Goal: Task Accomplishment & Management: Complete application form

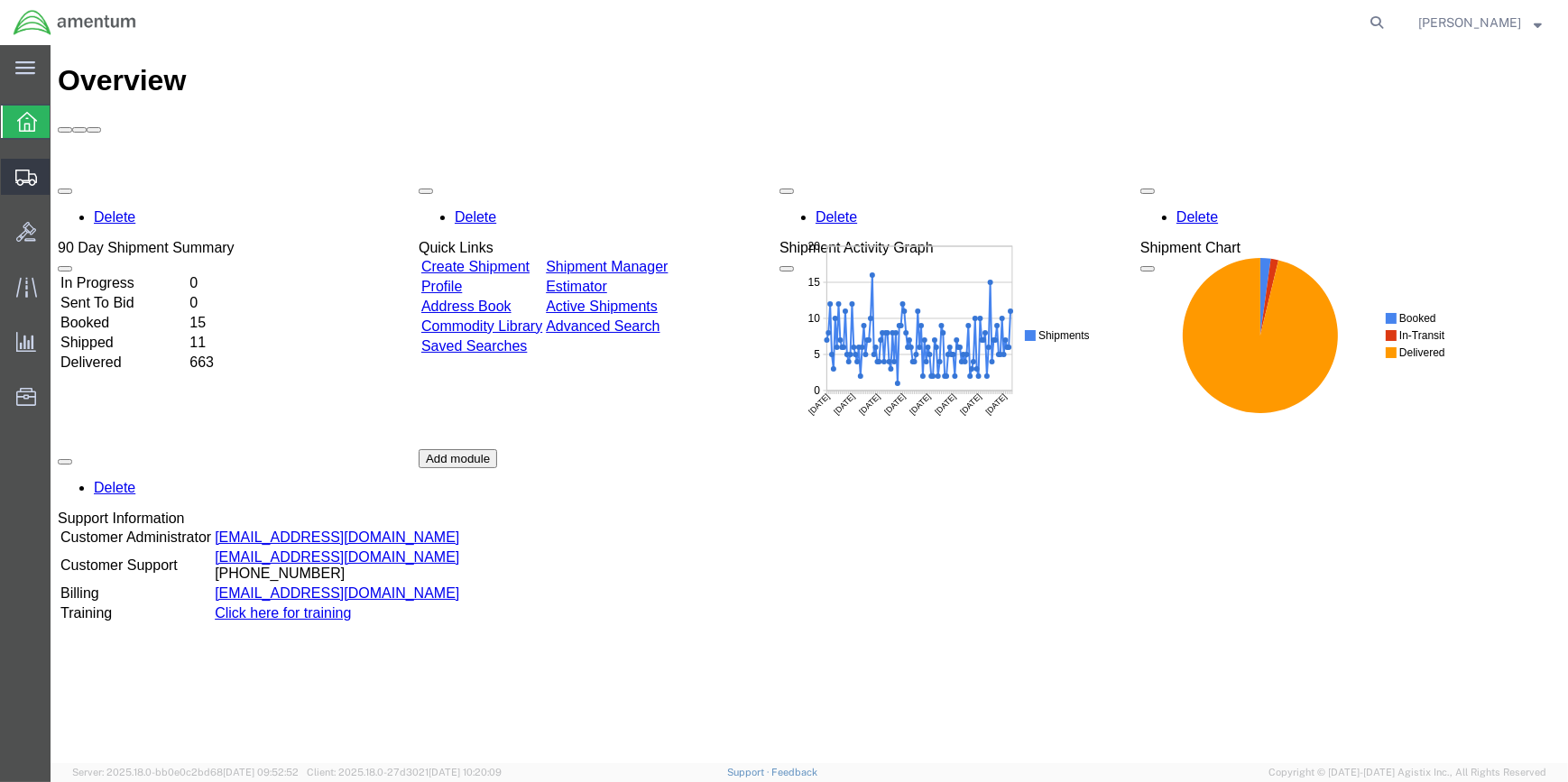
drag, startPoint x: 126, startPoint y: 235, endPoint x: 136, endPoint y: 235, distance: 10.0
click at [0, 0] on span "Create Shipment" at bounding box center [0, 0] width 0 height 0
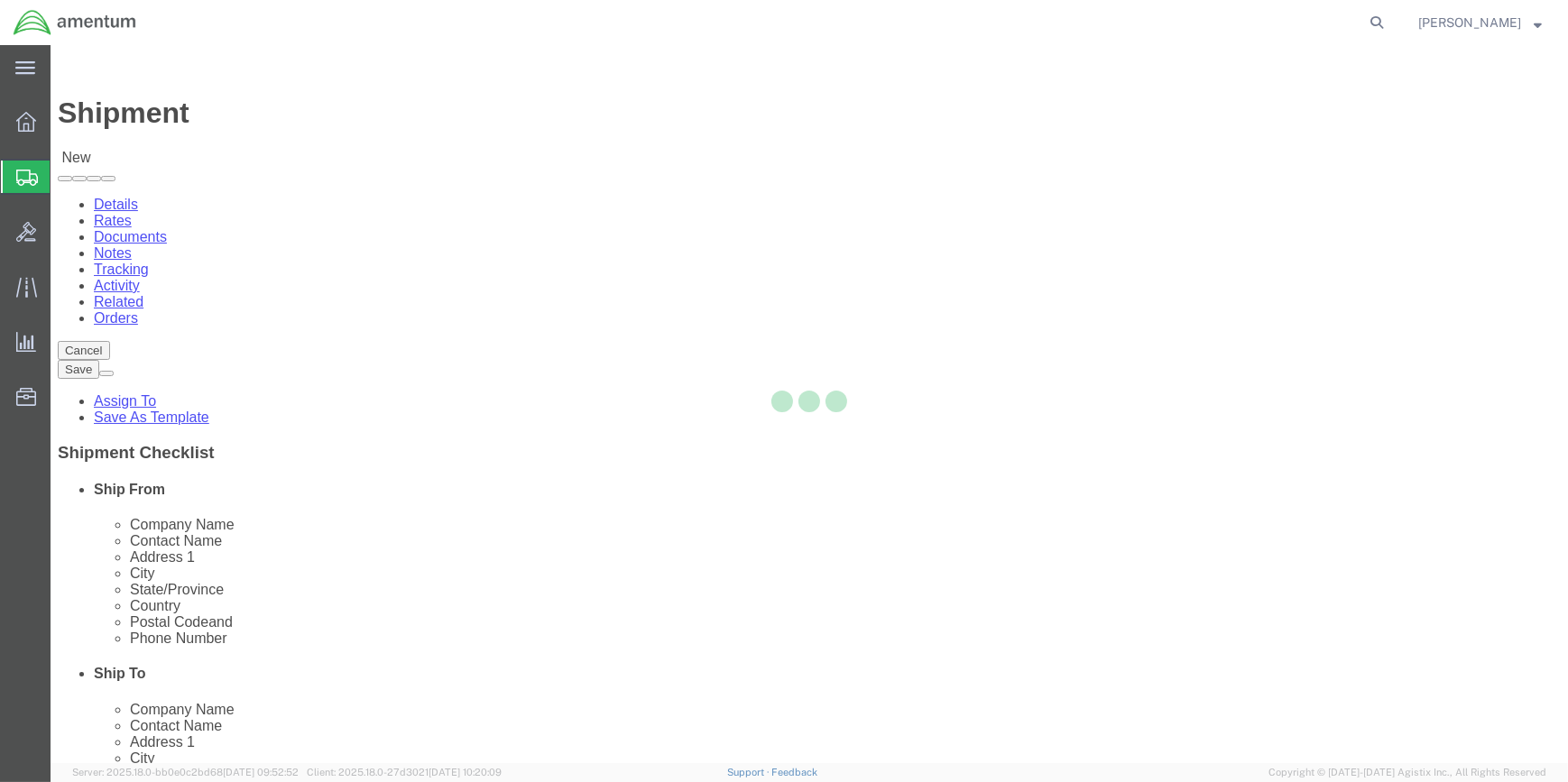
select select
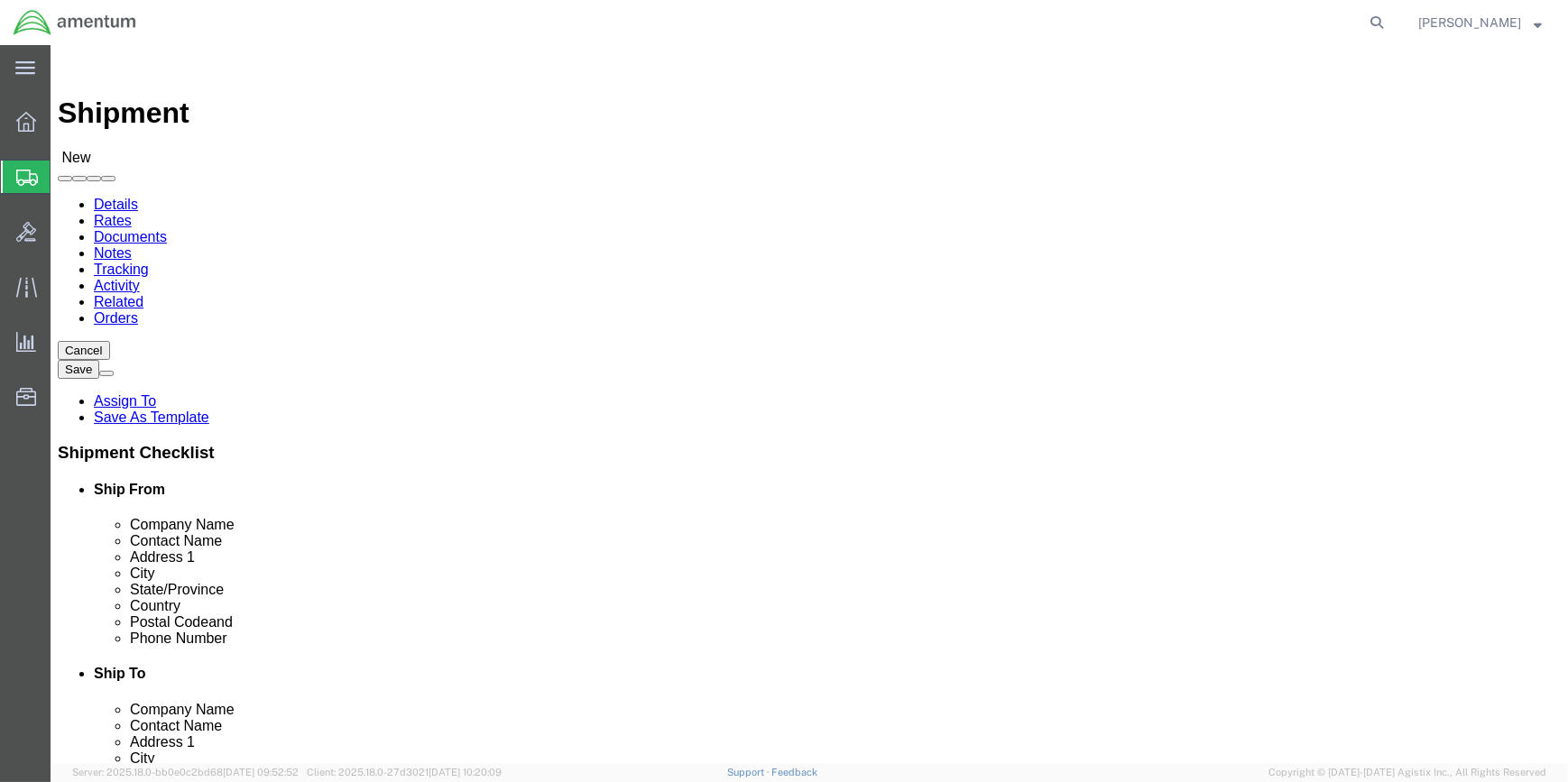
type input "WSA"
select select "49914"
select select "[GEOGRAPHIC_DATA]"
drag, startPoint x: 302, startPoint y: 375, endPoint x: 202, endPoint y: 359, distance: 101.3
click div
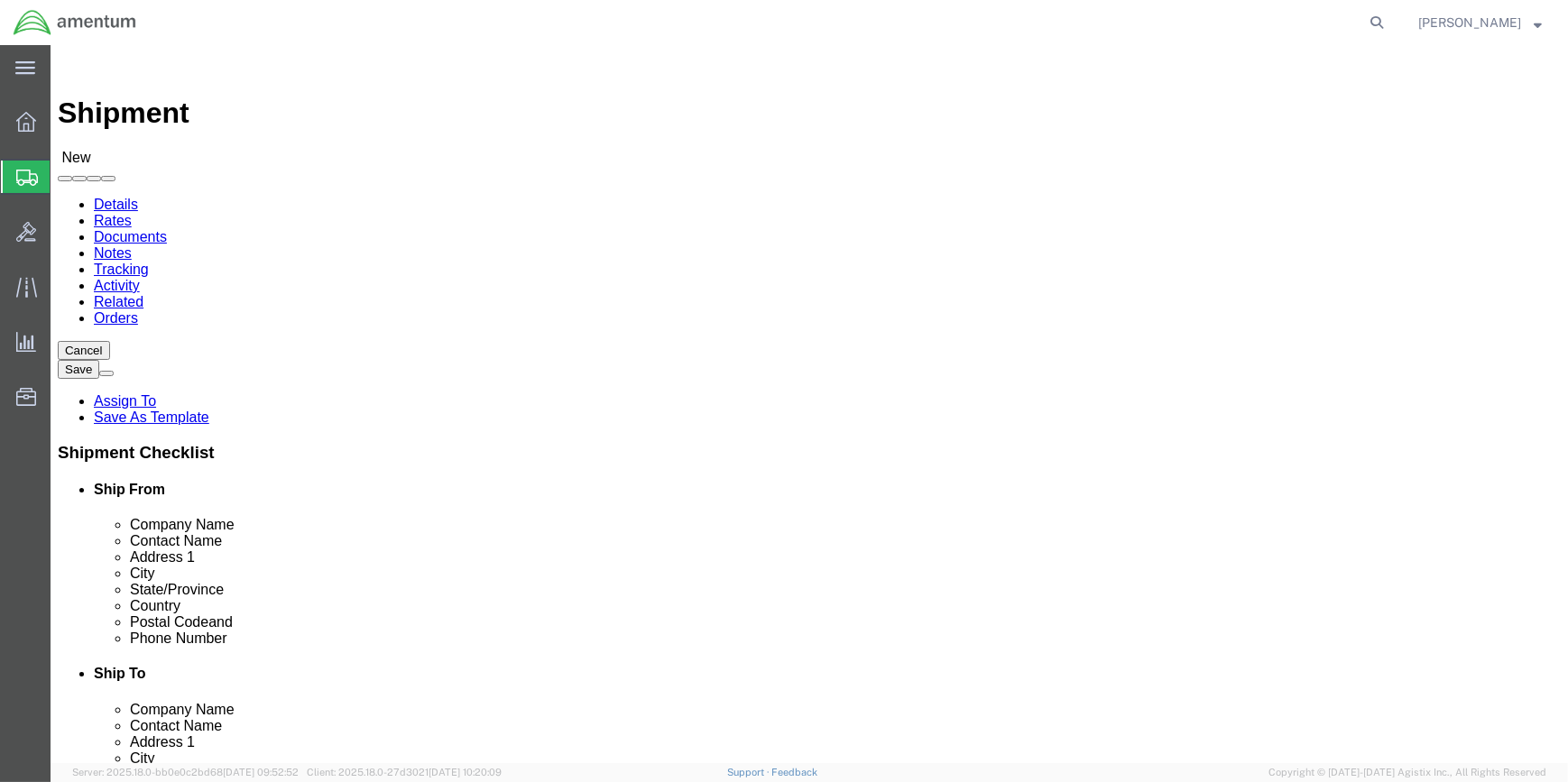
type input "[PERSON_NAME]"
click div "County"
drag, startPoint x: 359, startPoint y: 602, endPoint x: 332, endPoint y: 613, distance: 29.2
click input "text"
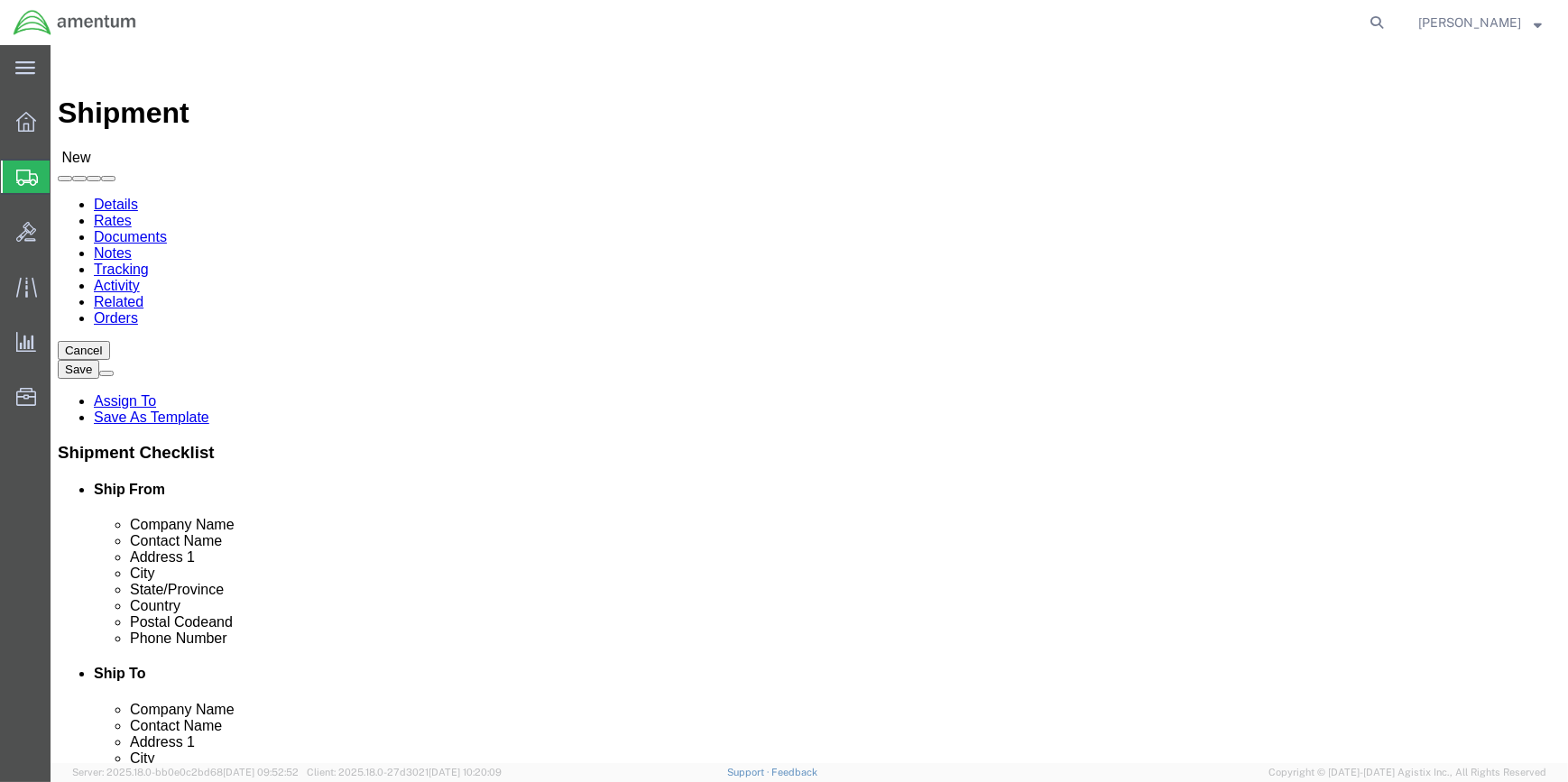
type input "[PHONE_NUMBER]"
drag, startPoint x: 328, startPoint y: 642, endPoint x: 245, endPoint y: 637, distance: 83.2
click input "text"
drag, startPoint x: 339, startPoint y: 631, endPoint x: 349, endPoint y: 643, distance: 15.6
click div "Location [GEOGRAPHIC_DATA][PERSON_NAME], [GEOGRAPHIC_DATA] My Profile Location …"
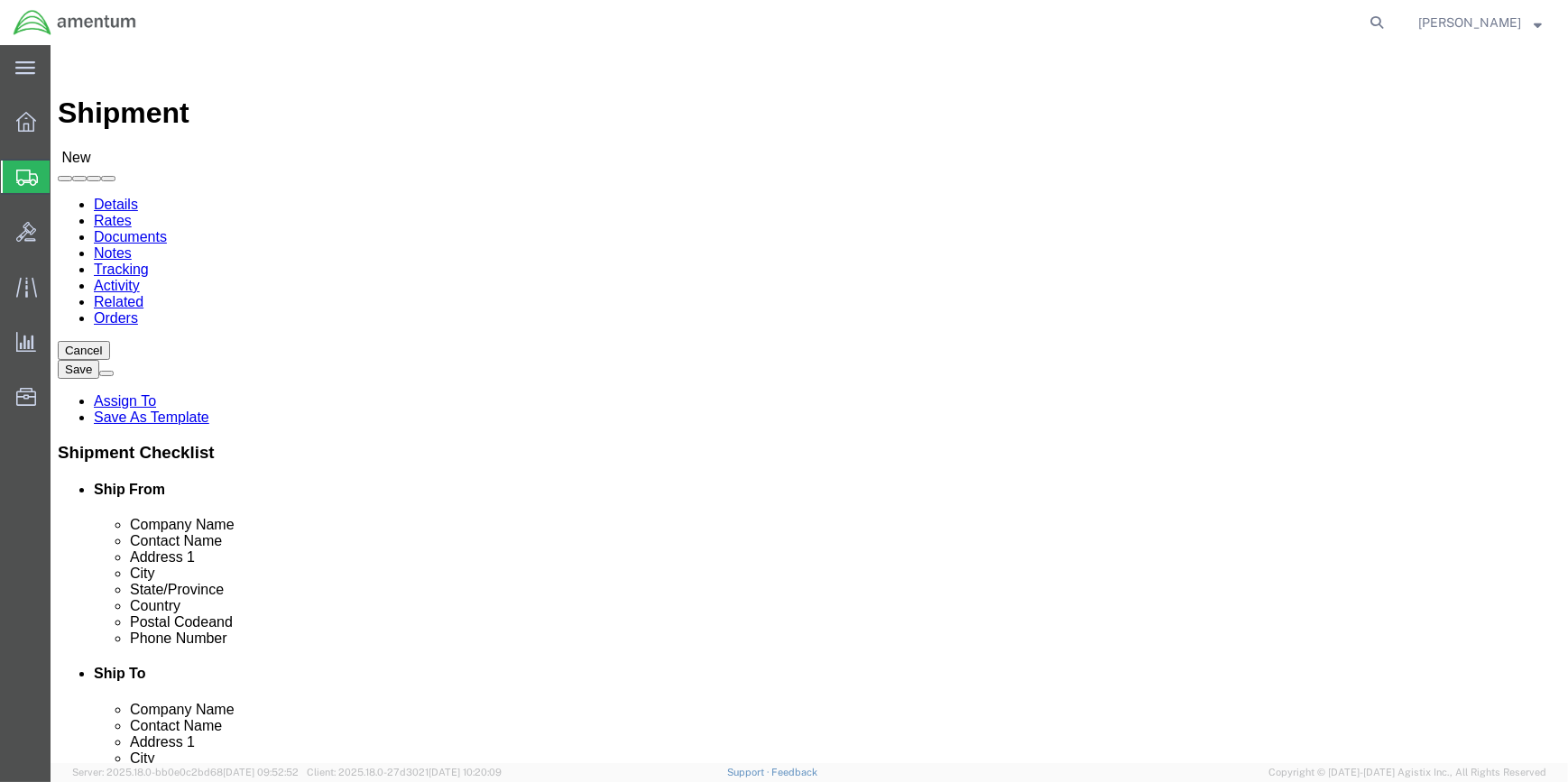
click input "[PERSON_NAME][EMAIL_ADDRESS][DOMAIN_NAME]"
type input "[PERSON_NAME][EMAIL_ADDRESS][DOMAIN_NAME]"
type input "eho"
select select "49929"
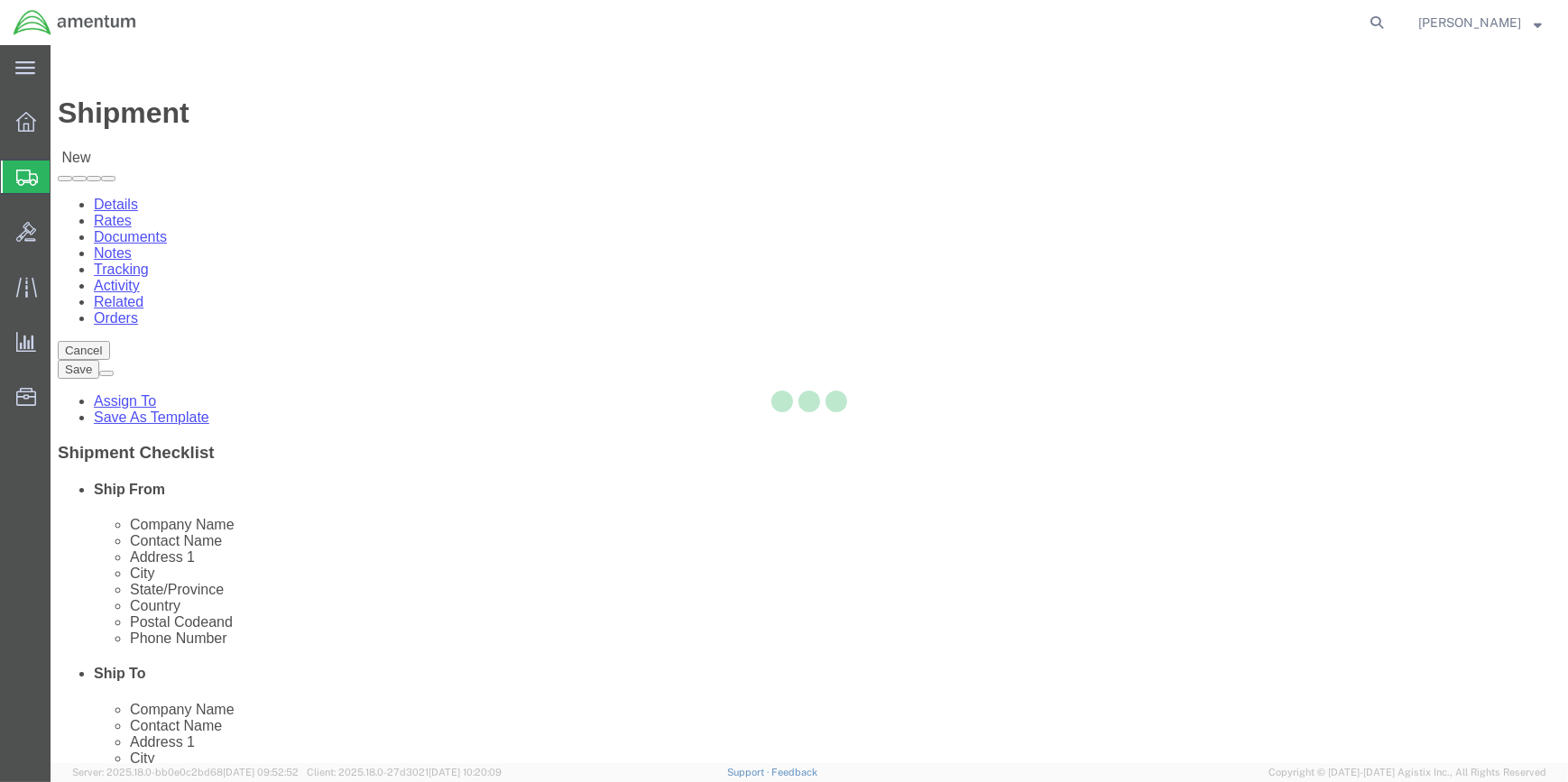
select select "[GEOGRAPHIC_DATA]"
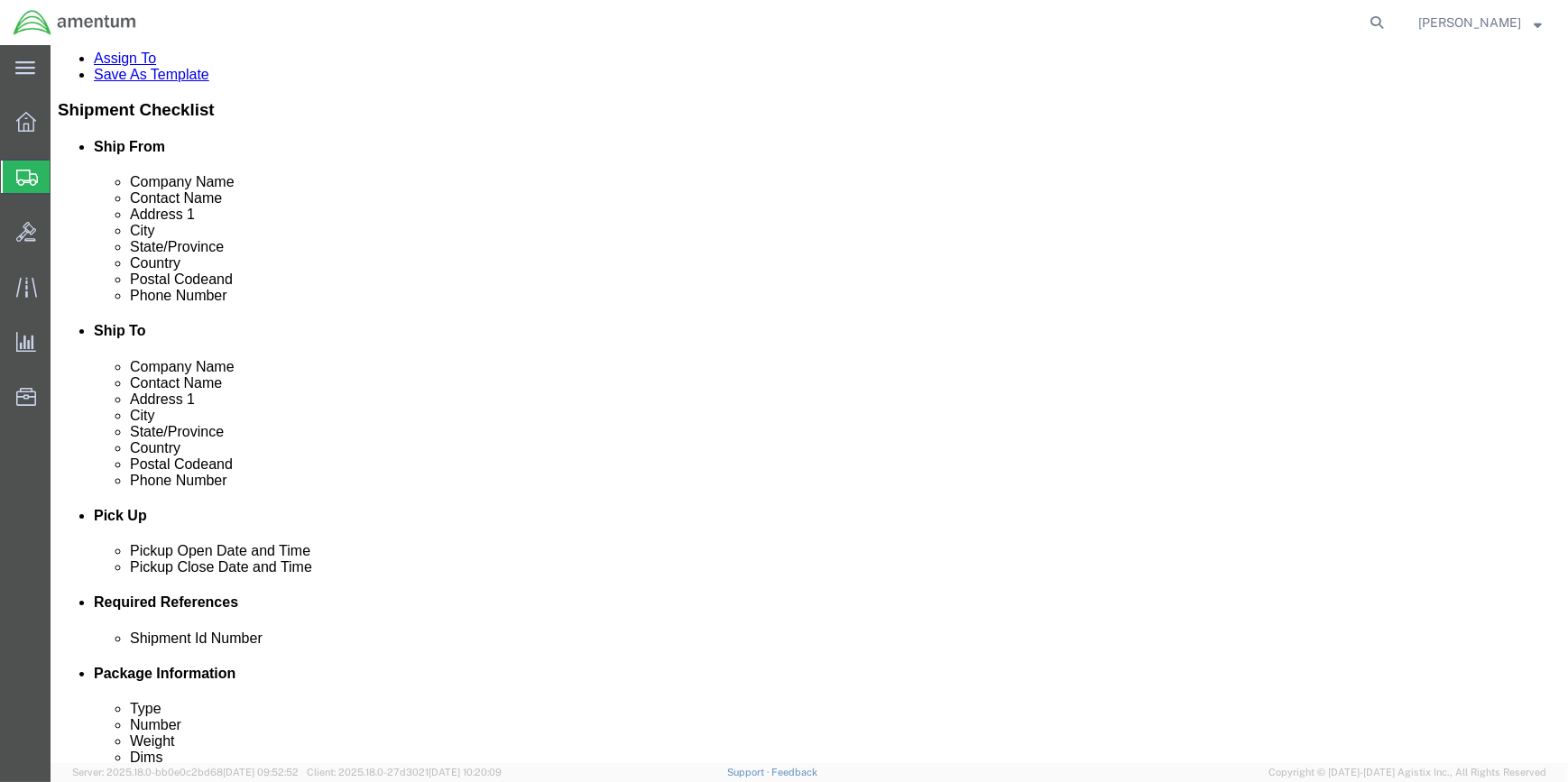
scroll to position [492, 0]
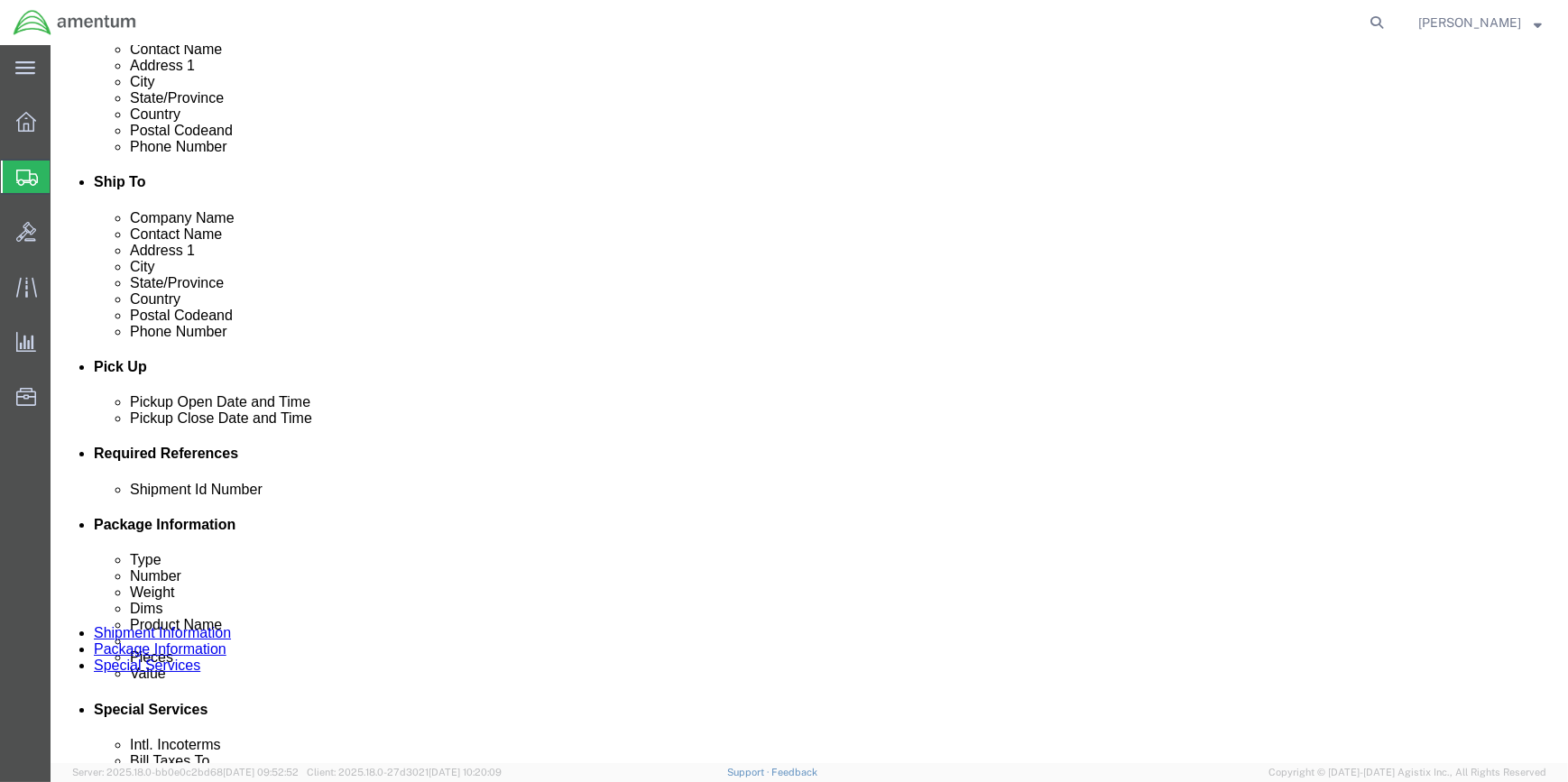
drag, startPoint x: 1062, startPoint y: 553, endPoint x: 906, endPoint y: 555, distance: 156.0
click button "Add reference"
click select "Select Account Type Activity ID Airline Appointment Number ASN Batch Request # …"
select select "CUSTREF"
click select "Select Account Type Activity ID Airline Appointment Number ASN Batch Request # …"
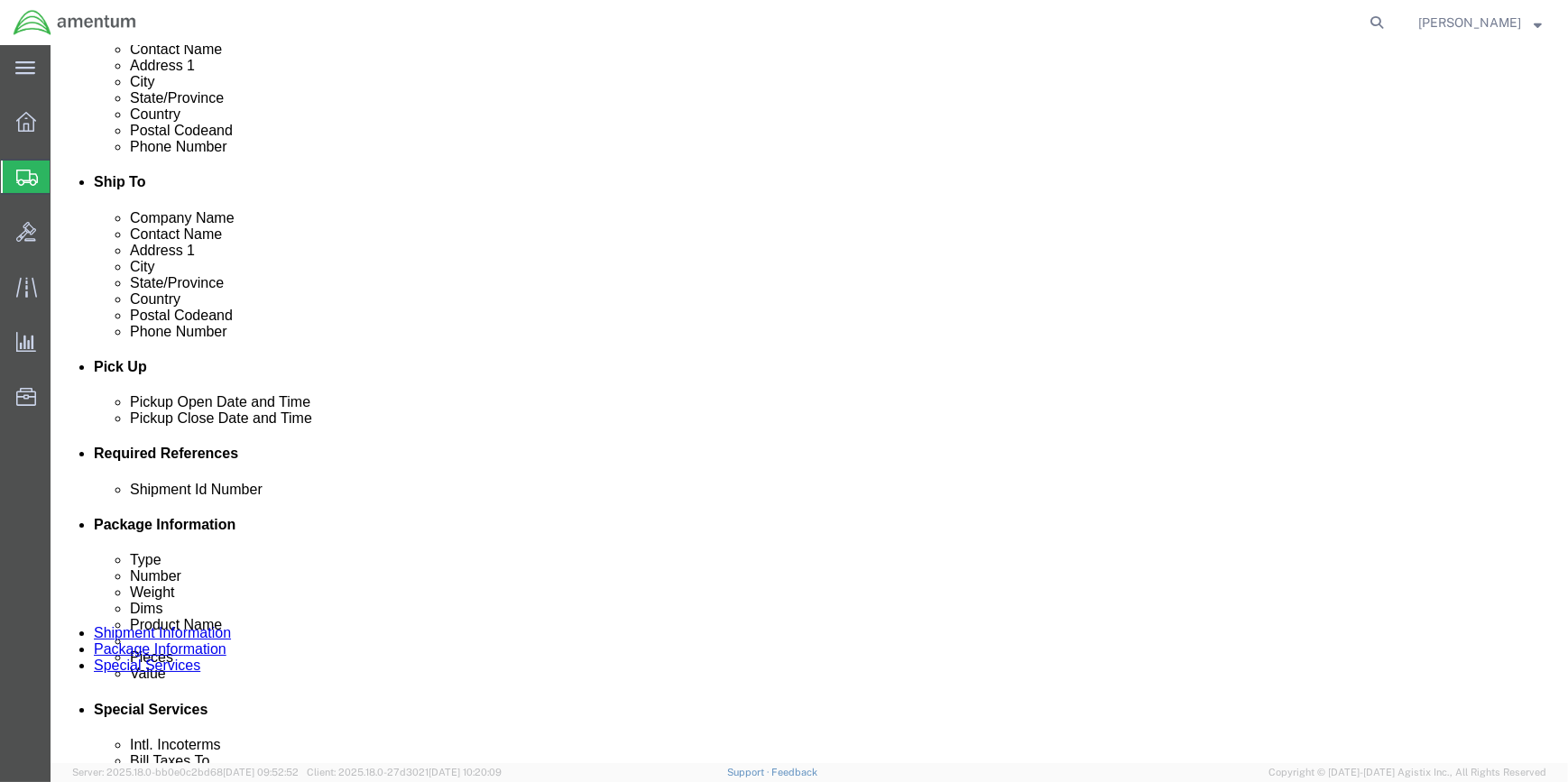
click input "text"
type input "ELT PA ADATOR"
drag, startPoint x: 1061, startPoint y: 558, endPoint x: 966, endPoint y: 587, distance: 99.3
click button "Add reference"
click select "Select Account Type Activity ID Airline Appointment Number ASN Batch Request # …"
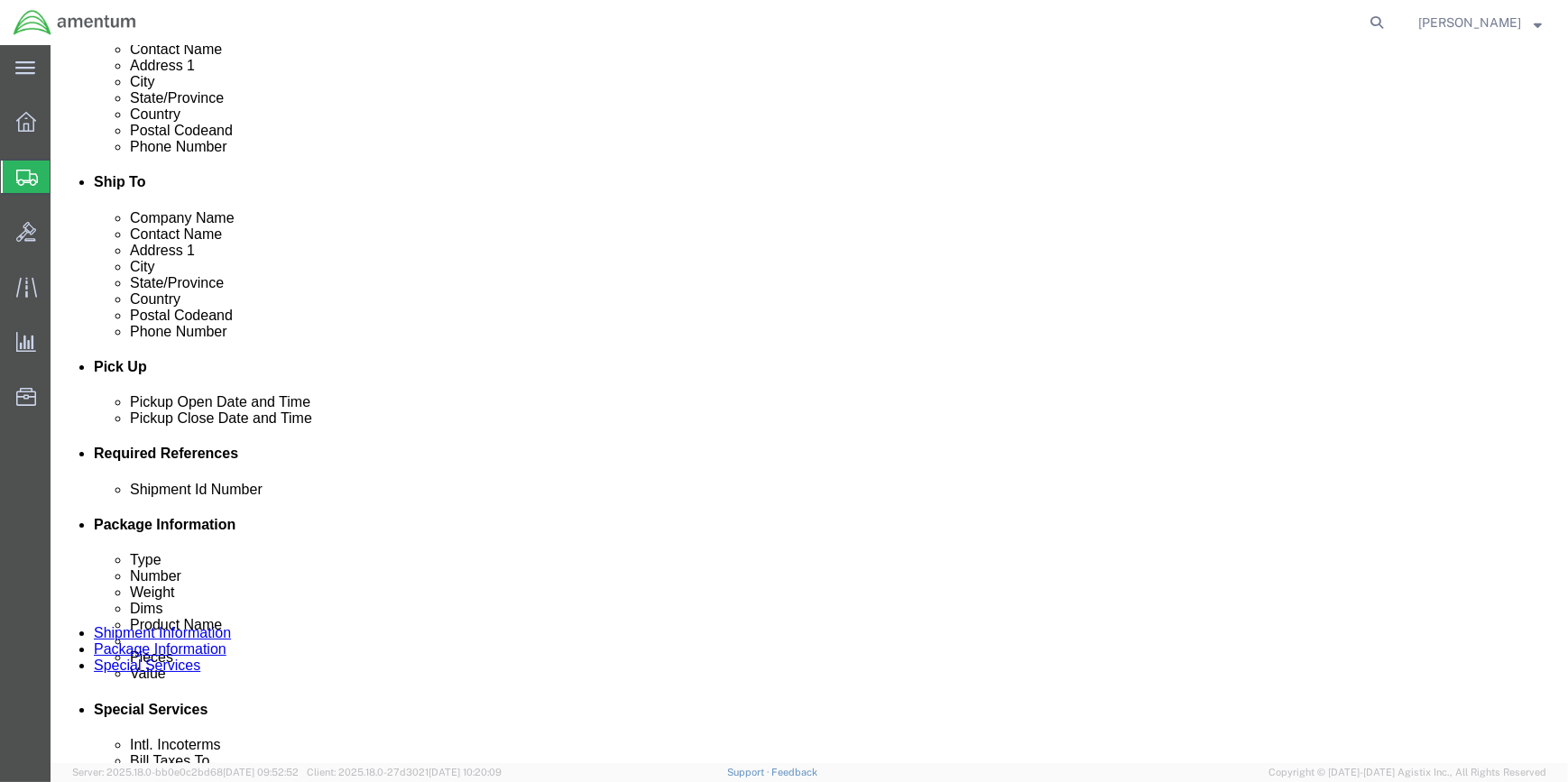
select select "DEPT"
click select "Select Account Type Activity ID Airline Appointment Number ASN Batch Request # …"
click input "text"
type input "CBP"
drag, startPoint x: 1068, startPoint y: 554, endPoint x: 1005, endPoint y: 555, distance: 63.0
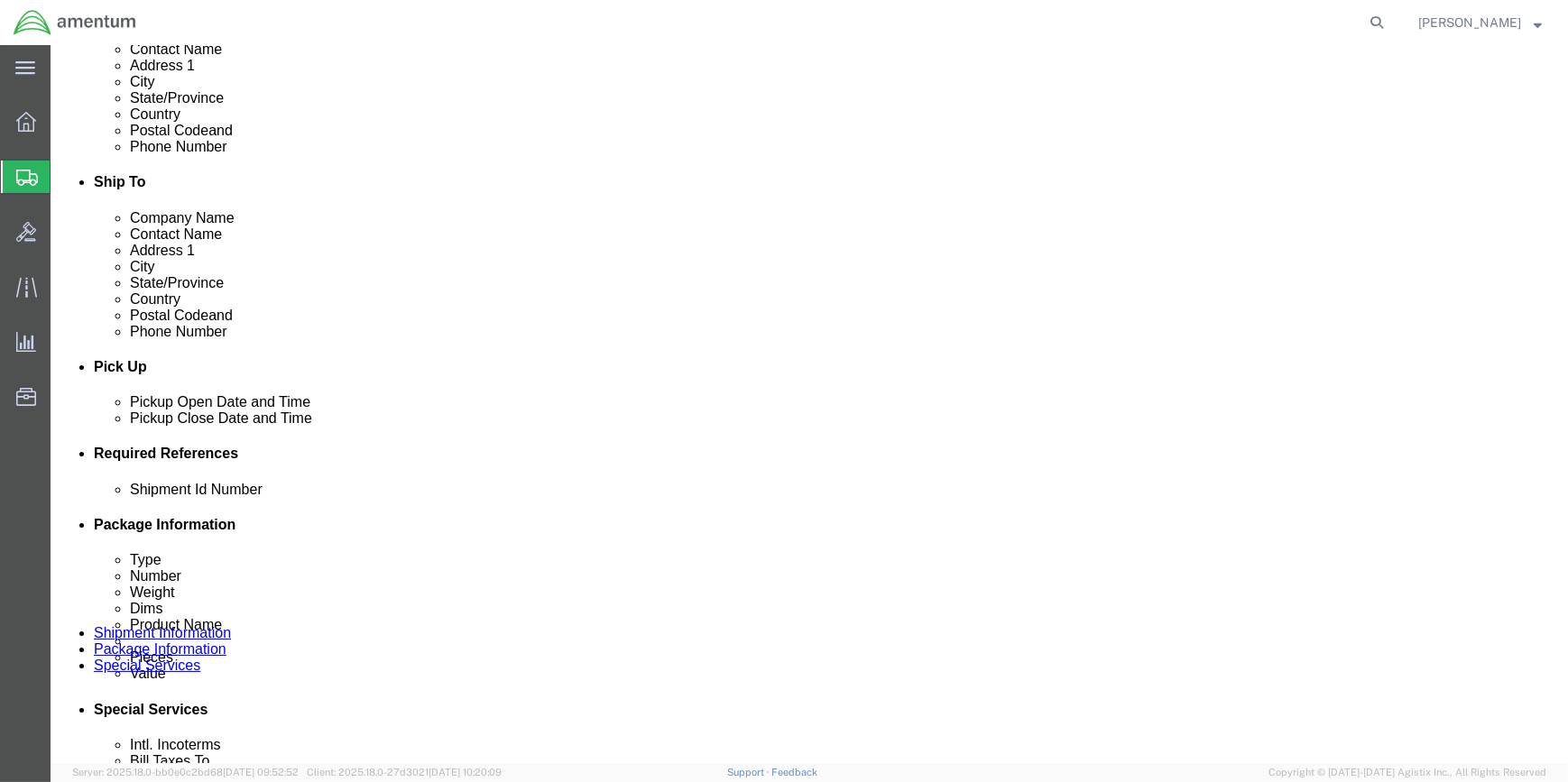
click button "Add reference"
drag, startPoint x: 184, startPoint y: 649, endPoint x: 185, endPoint y: 634, distance: 15.0
click select "Select Account Type Activity ID Airline Appointment Number ASN Batch Request # …"
select select "PROJNUM"
click select "Select Account Type Activity ID Airline Appointment Number ASN Batch Request # …"
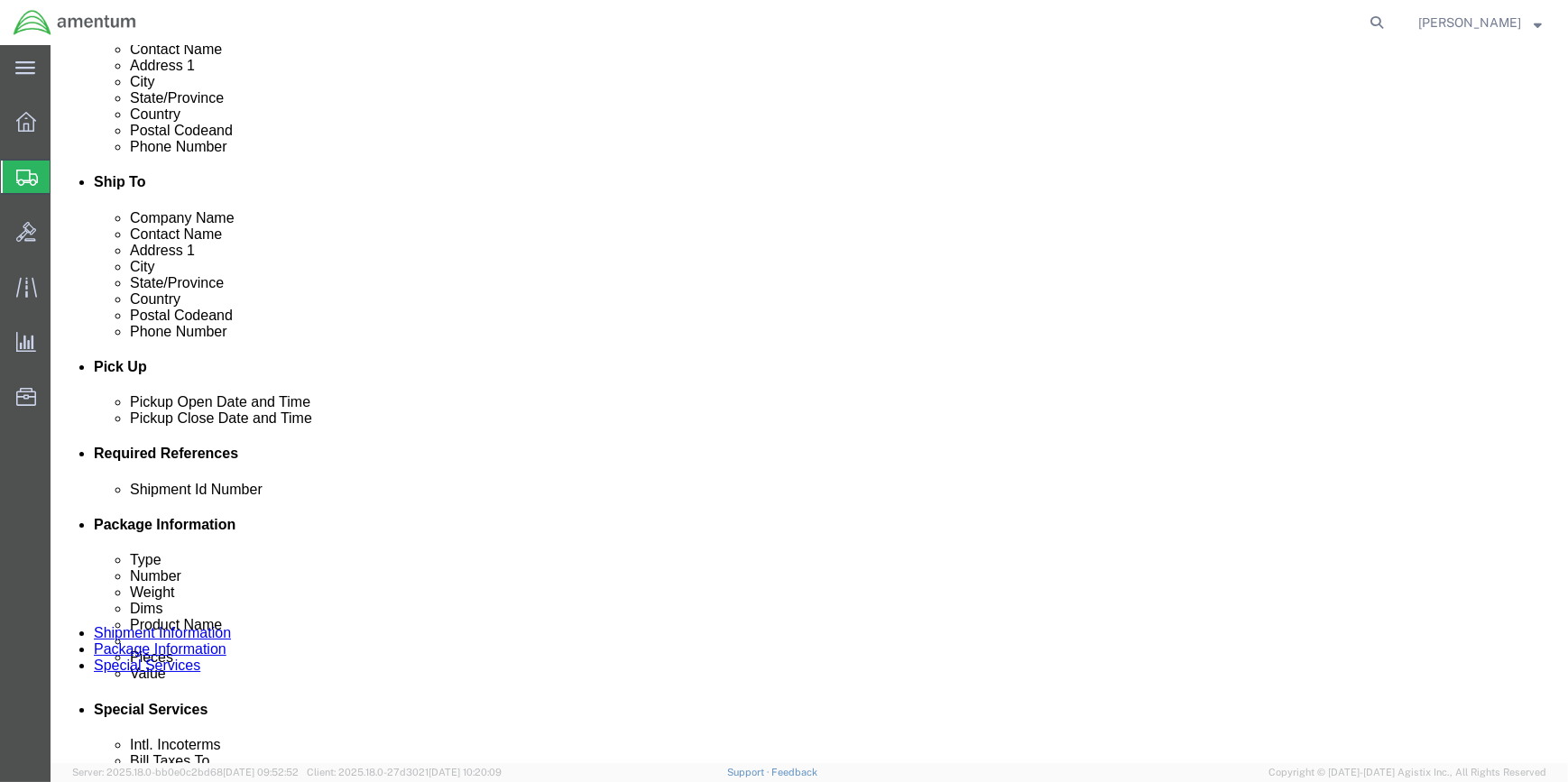
click input "text"
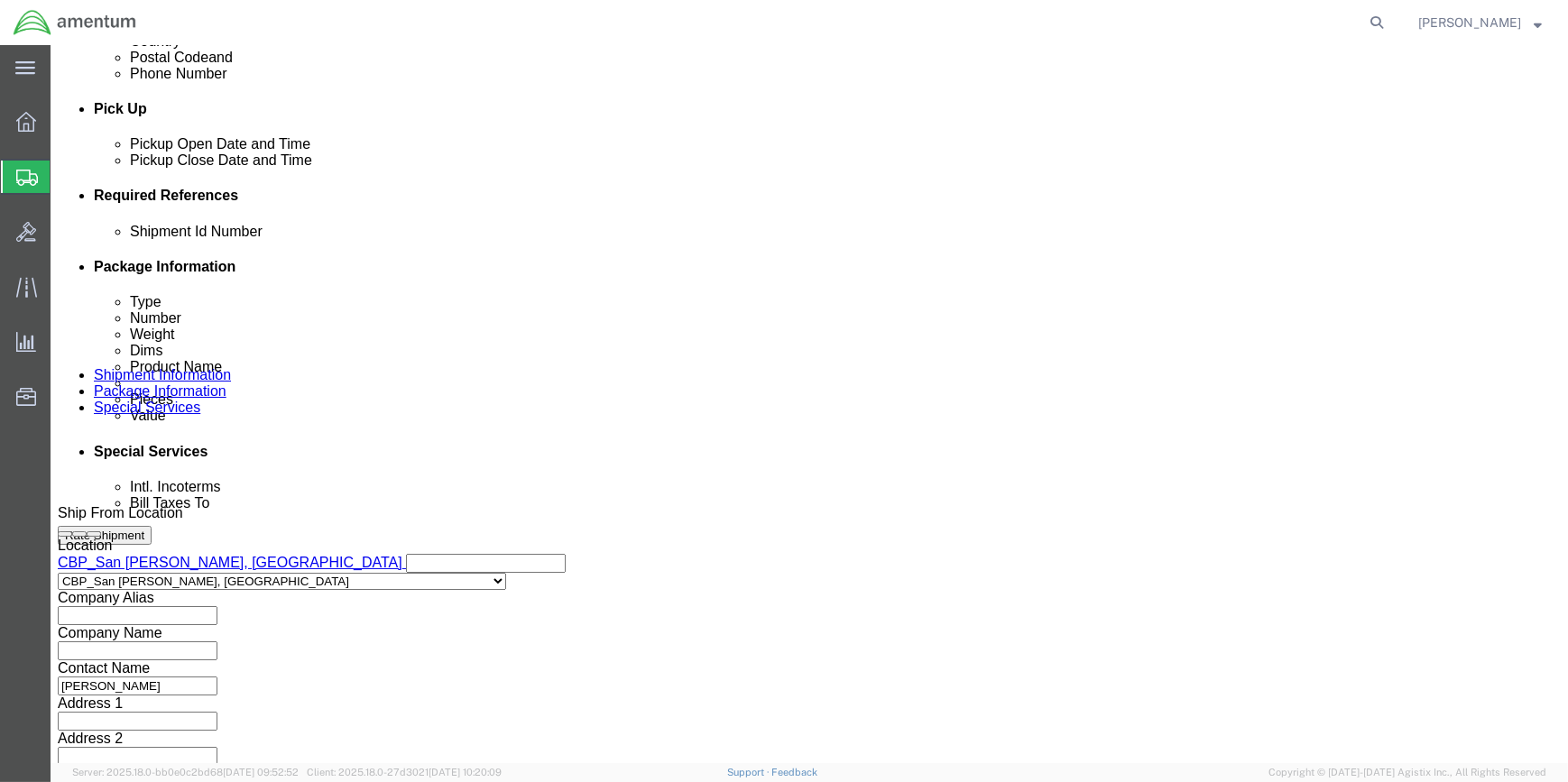
scroll to position [864, 0]
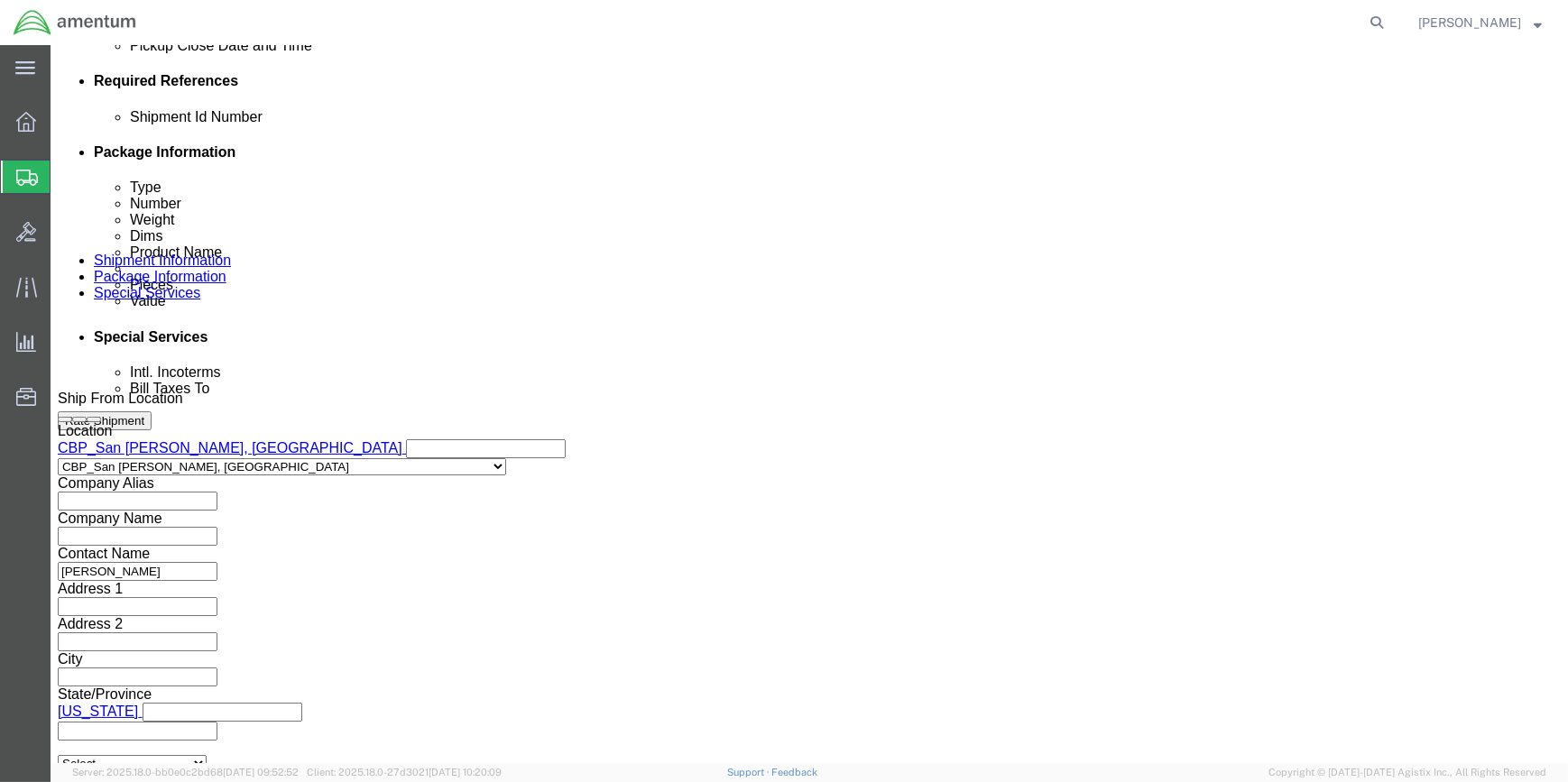
type input "6118.03.03.2219.000.WSA.0000"
click button "Continue"
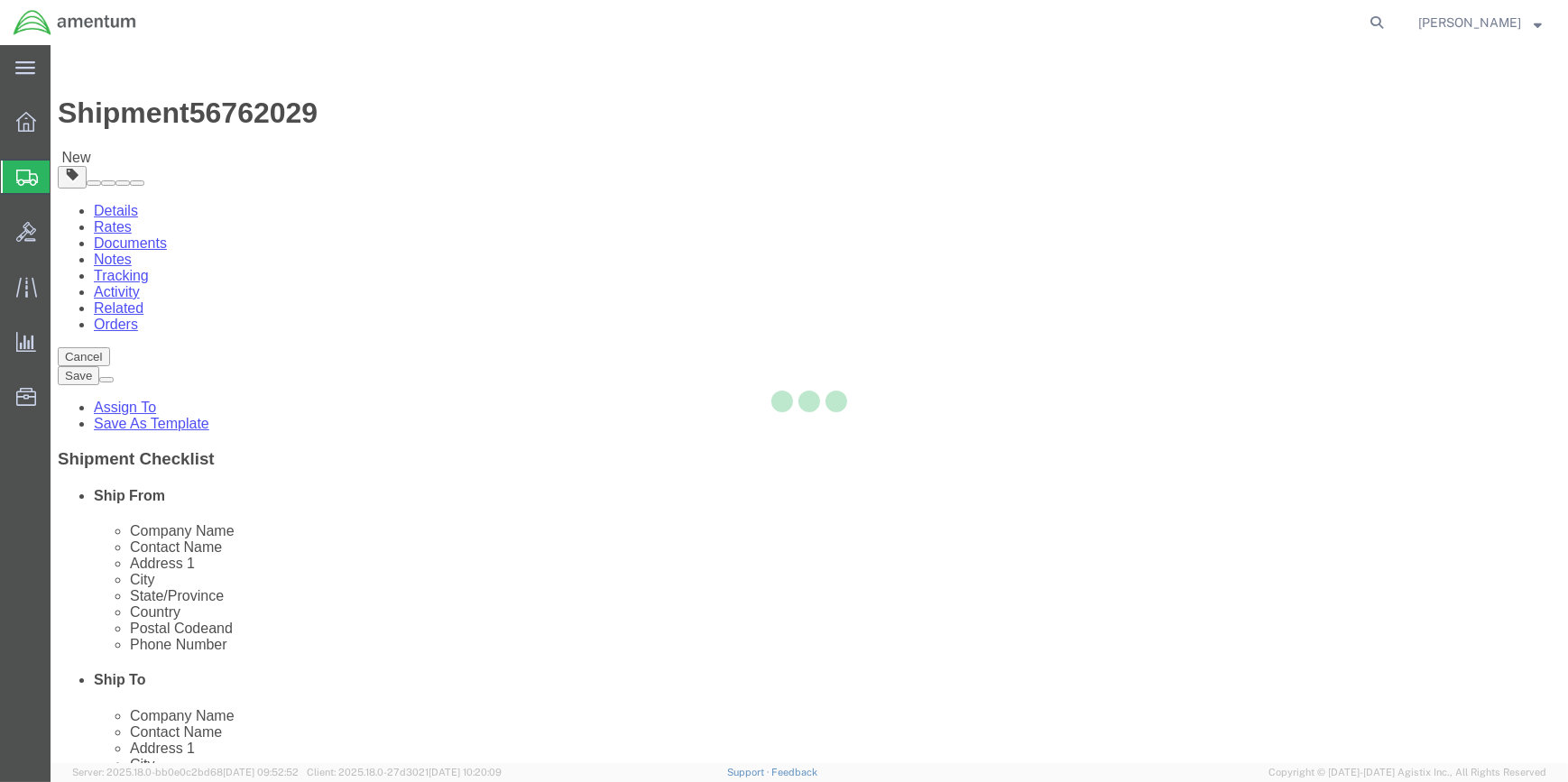
select select "CBOX"
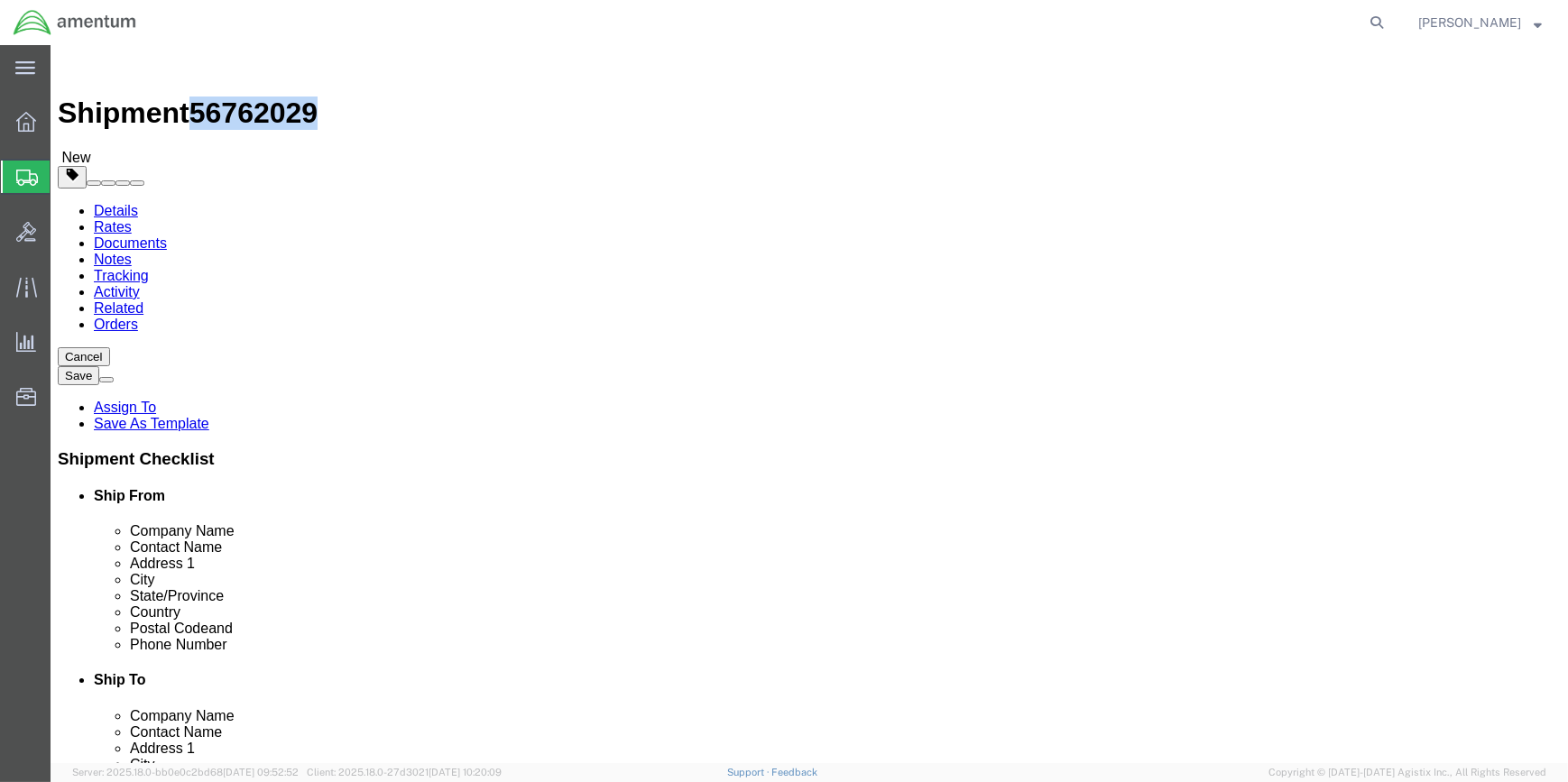
drag, startPoint x: 153, startPoint y: 22, endPoint x: 241, endPoint y: 25, distance: 88.1
click span "56762029"
copy span "56762029"
click icon
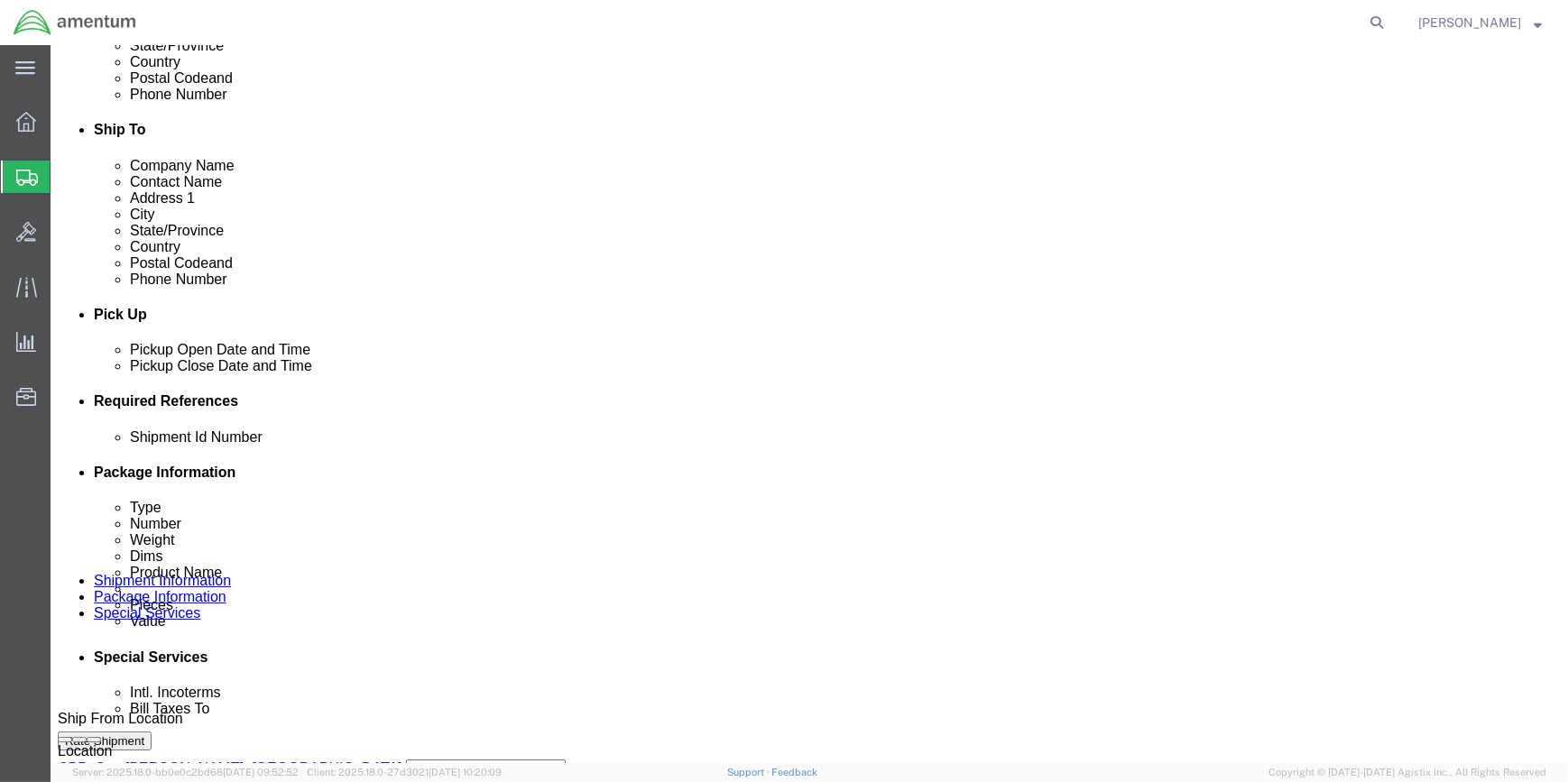
scroll to position [492, 0]
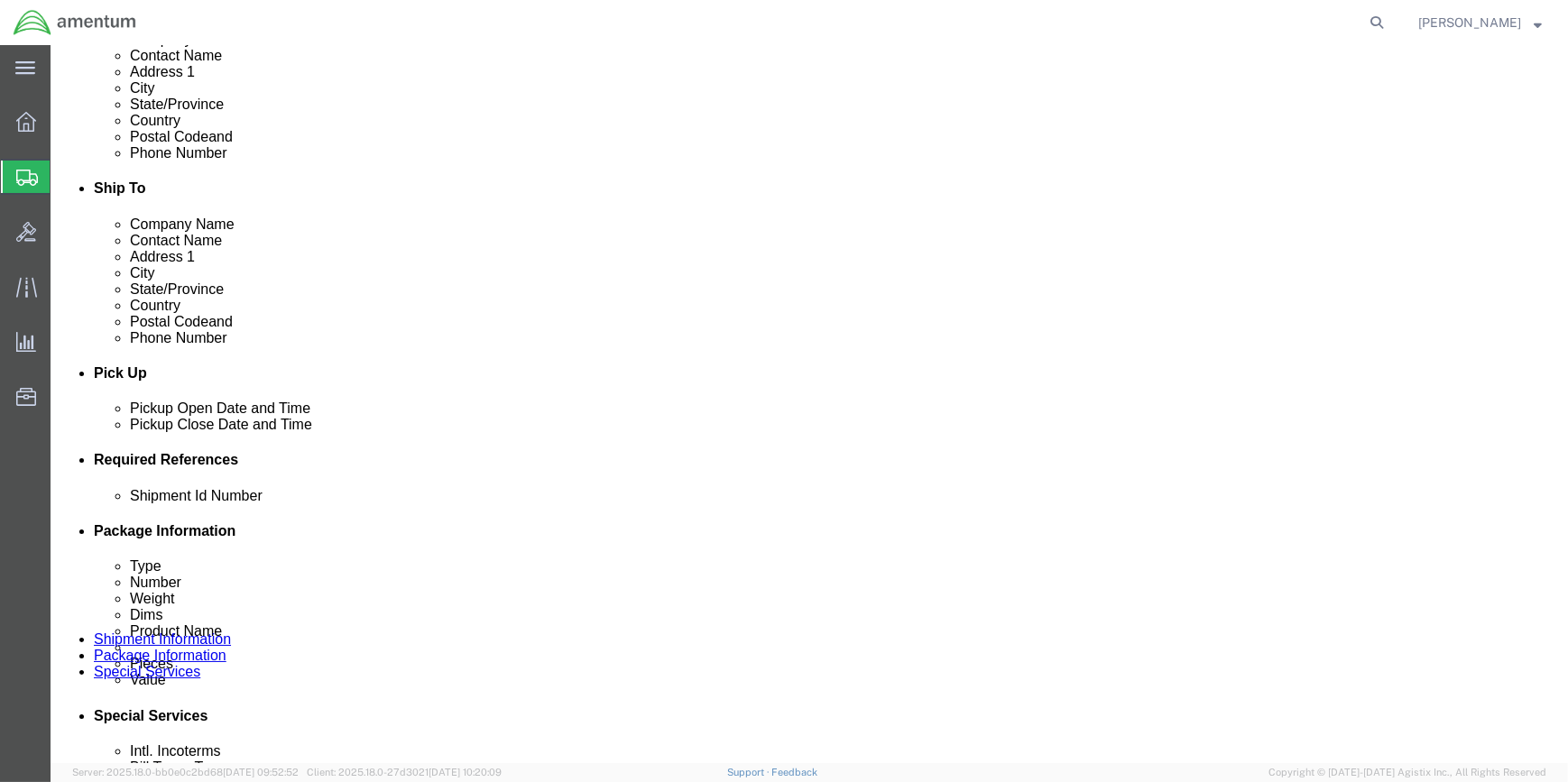
click input "text"
paste input "56762029"
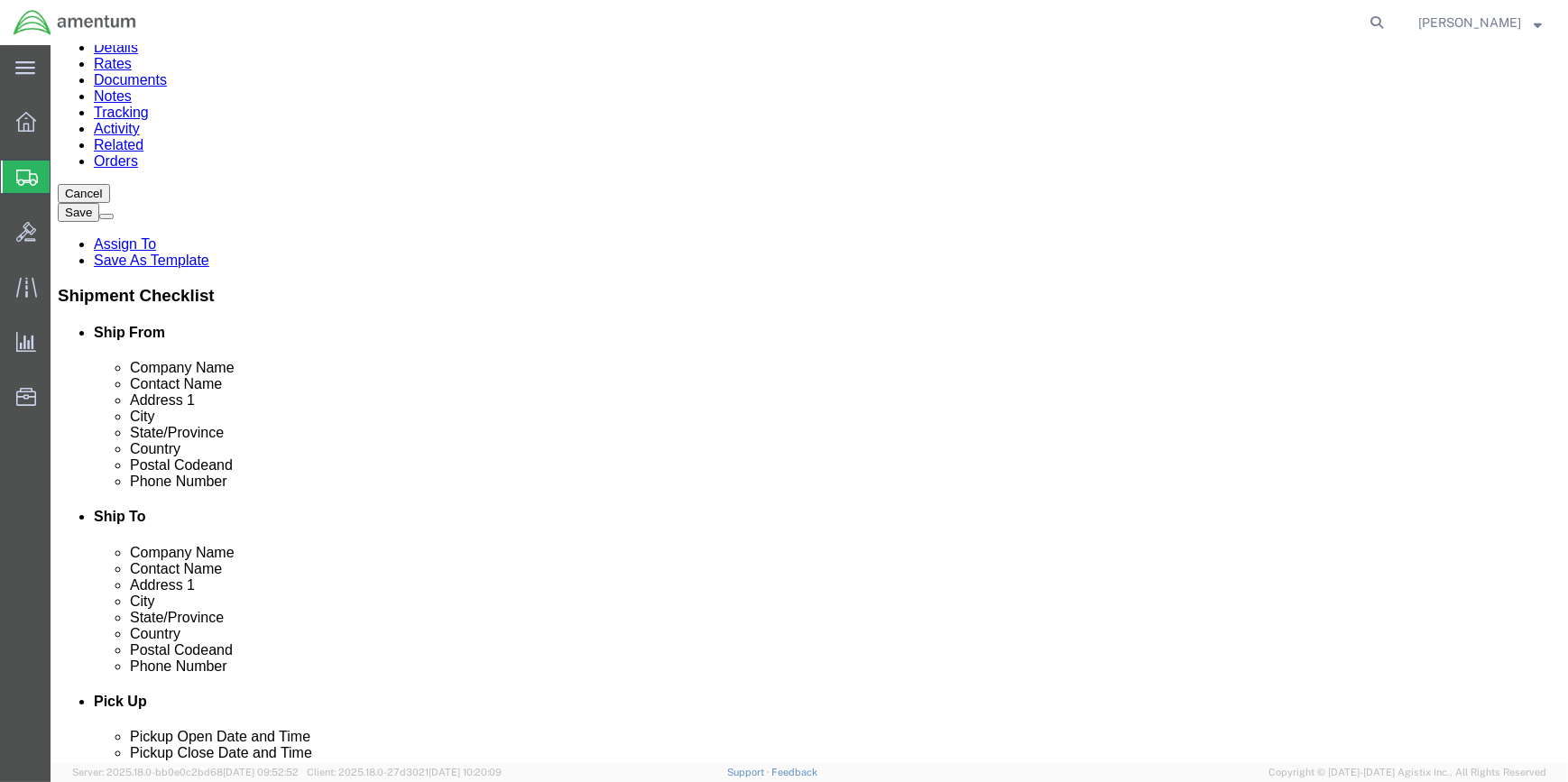
scroll to position [0, 0]
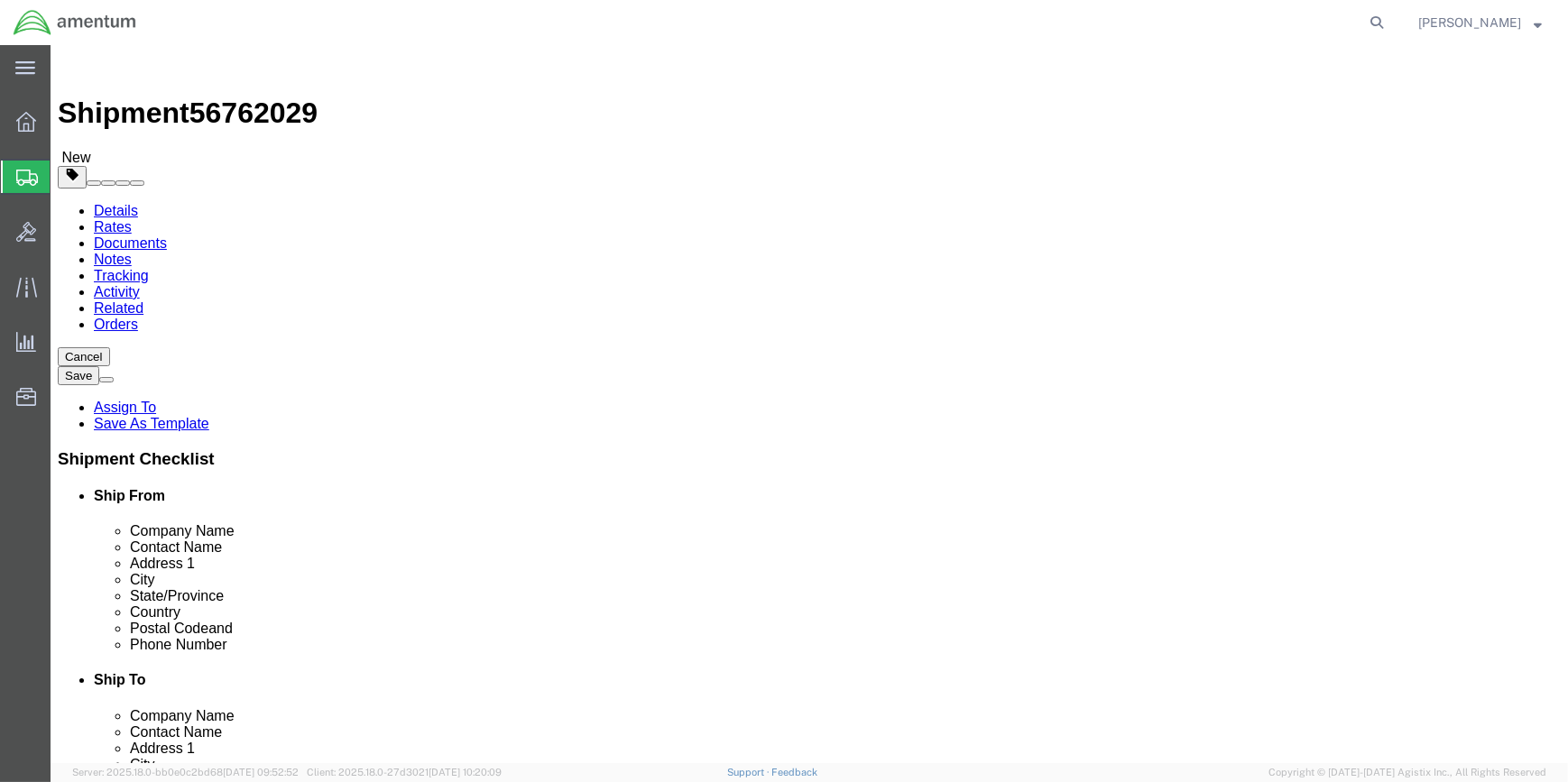
type input "56762029"
drag, startPoint x: 890, startPoint y: 368, endPoint x: 933, endPoint y: 368, distance: 43.0
click input "text"
type input "M"
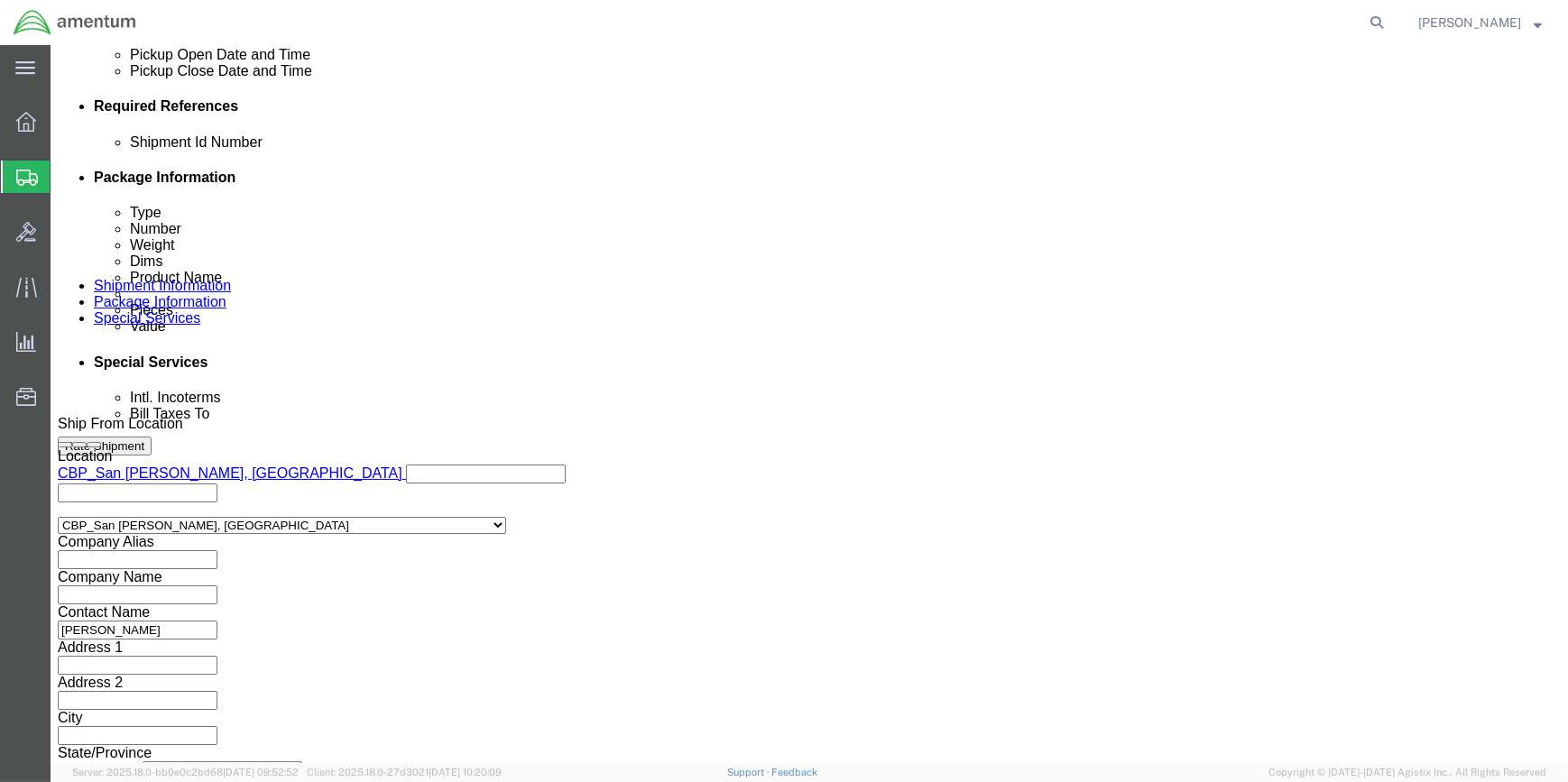
scroll to position [864, 0]
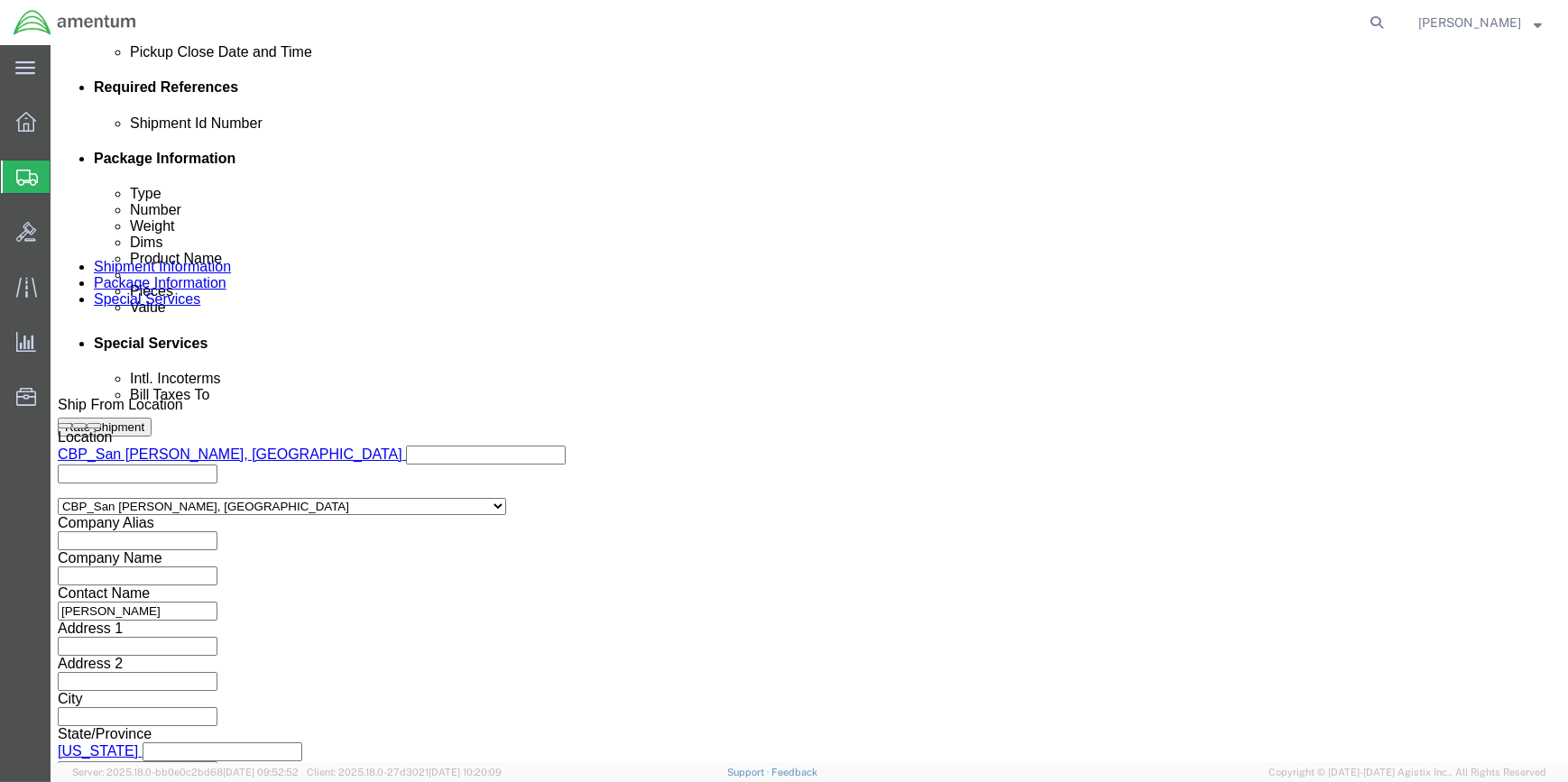
type input "[PERSON_NAME]"
drag, startPoint x: 1104, startPoint y: 644, endPoint x: 982, endPoint y: 585, distance: 135.5
click button "Continue"
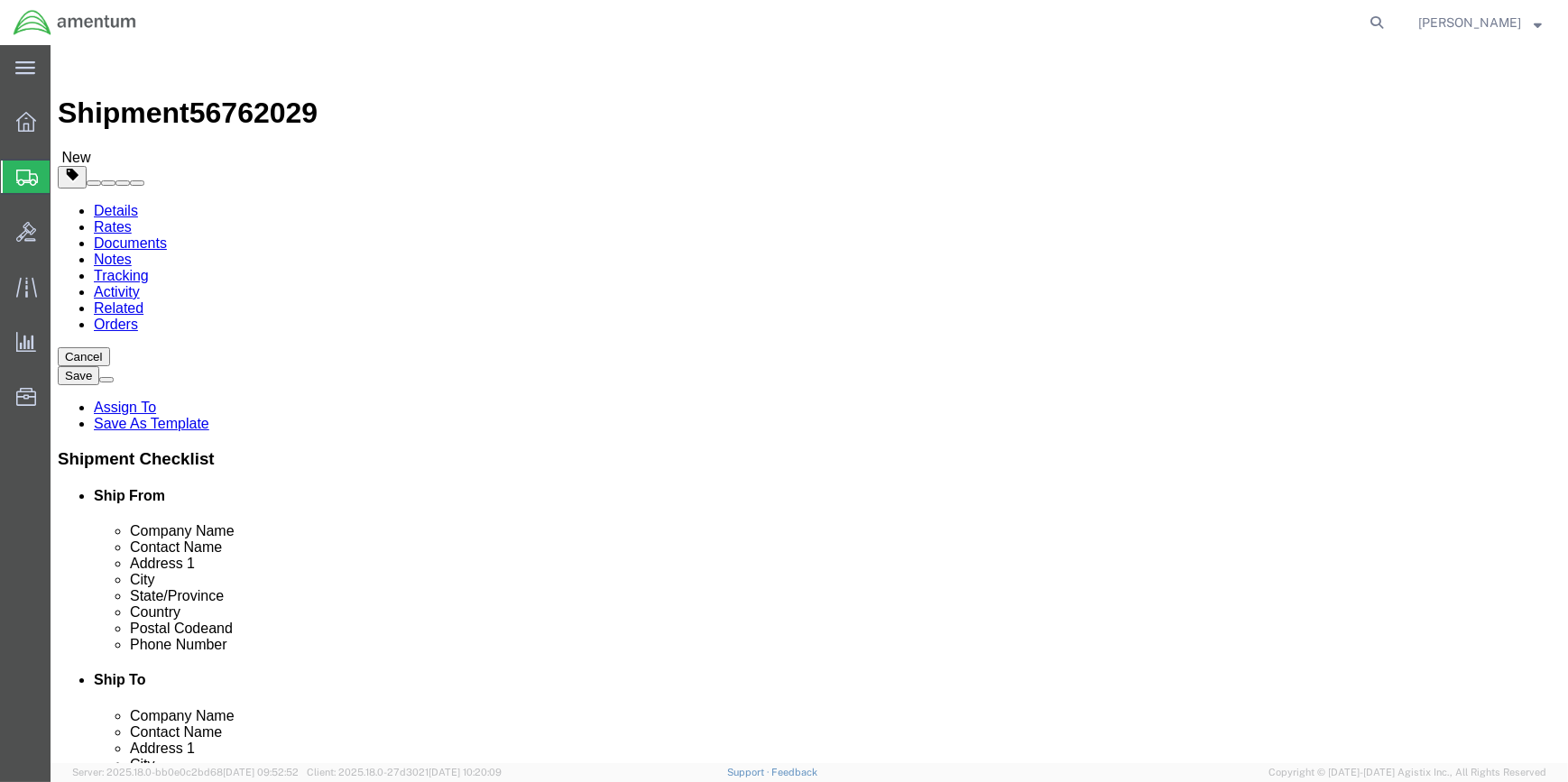
click select "Select BCK Boxes Bale(s) Basket(s) Bolt(s) Bottle(s) Buckets Bulk Bundle(s) Can…"
select select "SBX"
click select "Select BCK Boxes Bale(s) Basket(s) Bolt(s) Bottle(s) Buckets Bulk Bundle(s) Can…"
type input "12.25"
type input "11.00"
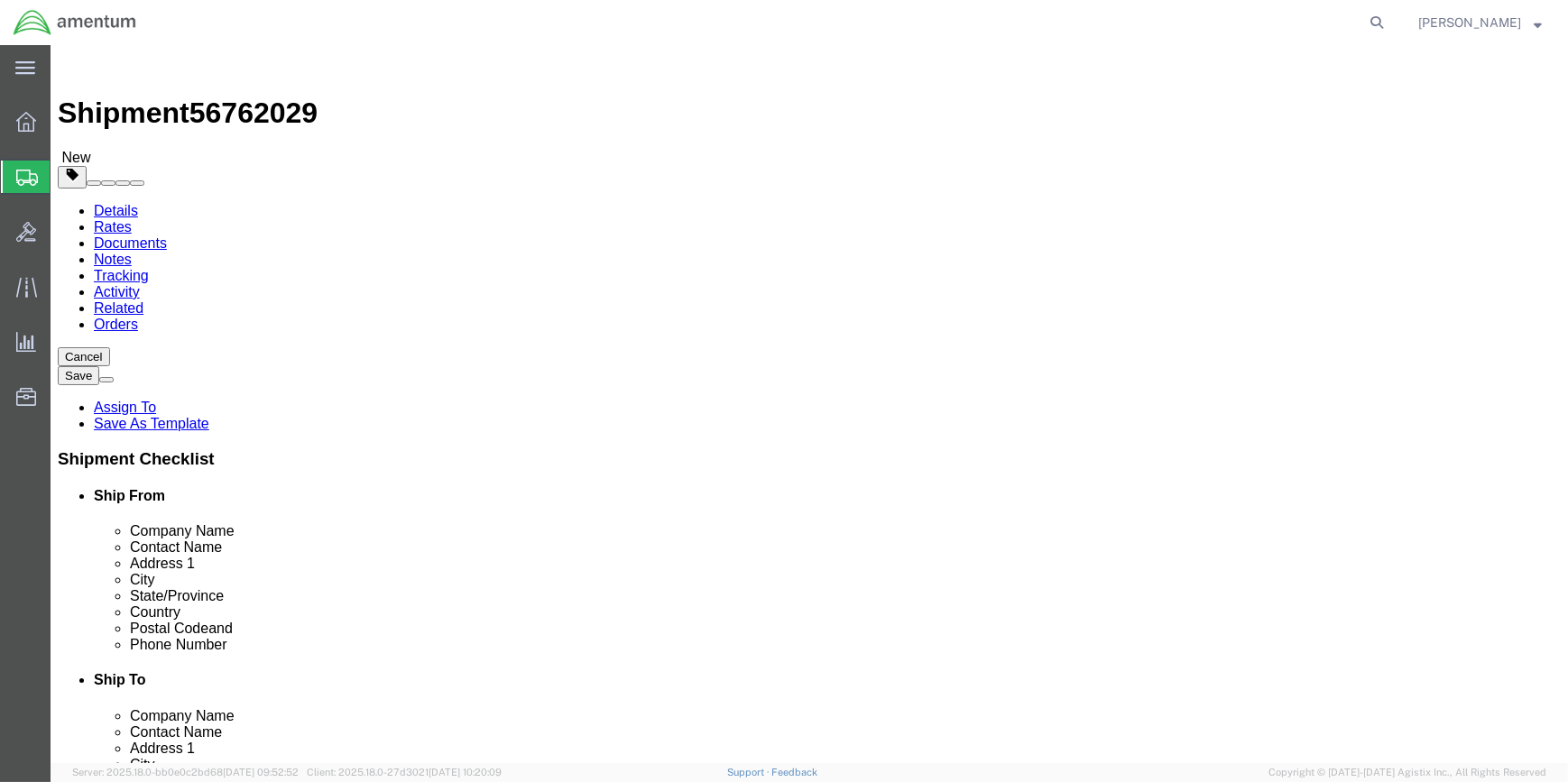
type input "1.50"
click input "0.00"
type input "0"
type input ".5"
click link "Add Content"
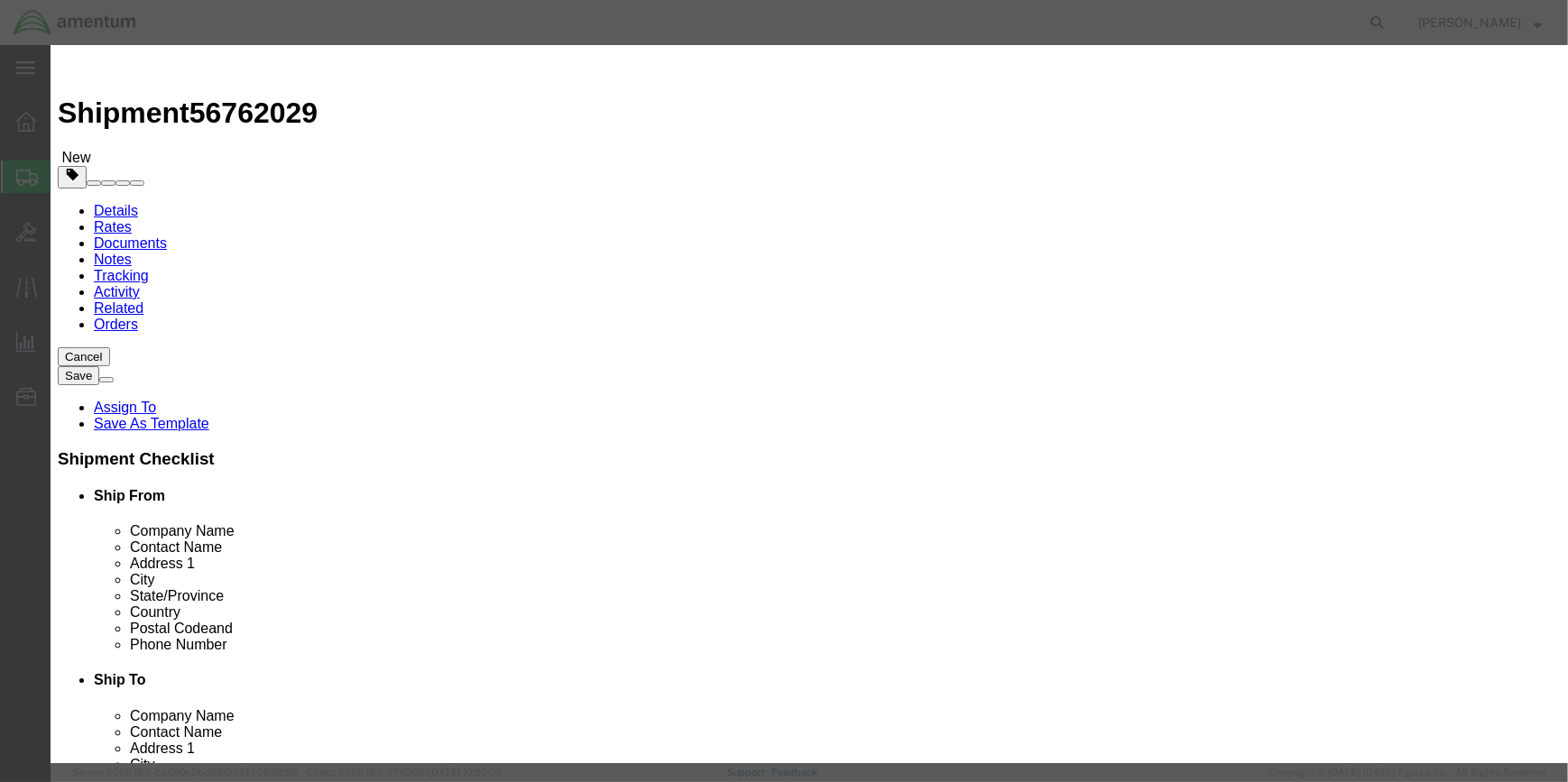
click input "text"
click input "ELT PA ADAPTOR"
type input "ELT PA ADAPTOR"
click input "0"
type input "1"
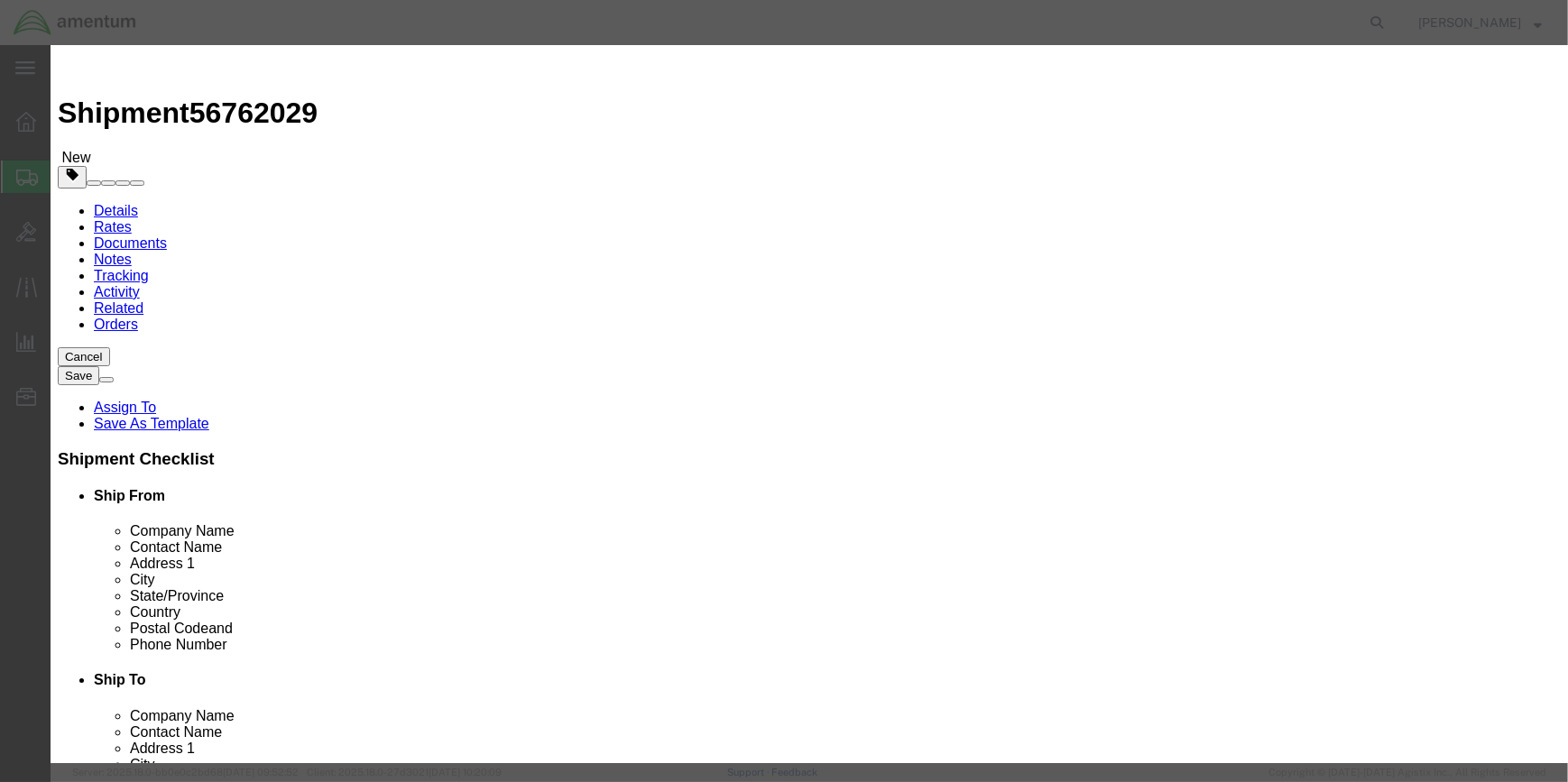
drag, startPoint x: 448, startPoint y: 207, endPoint x: 469, endPoint y: 204, distance: 21.2
click input "text"
type input "50"
click button "Save & Close"
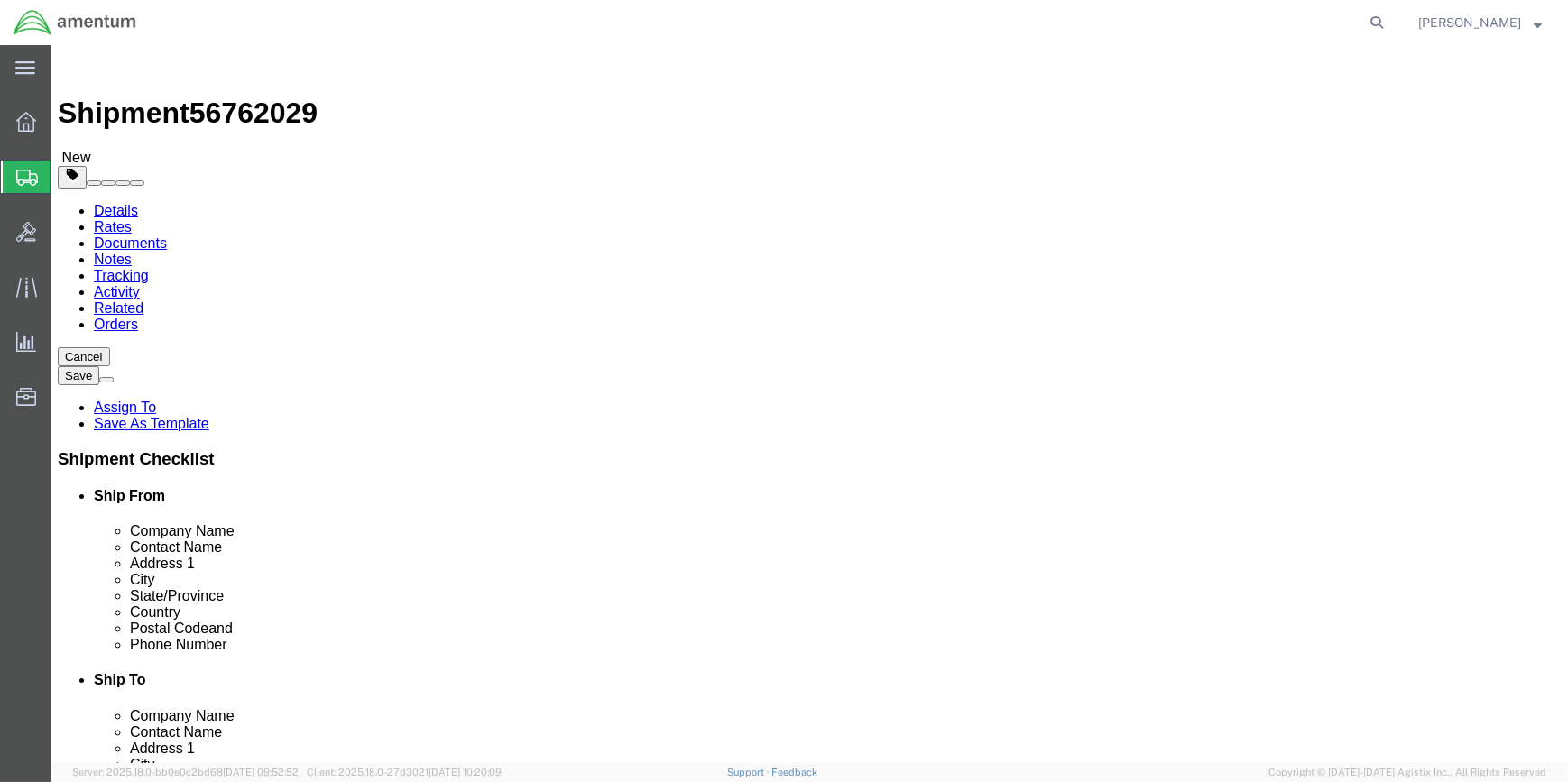
click button "Rate Shipment"
